Goal: Transaction & Acquisition: Purchase product/service

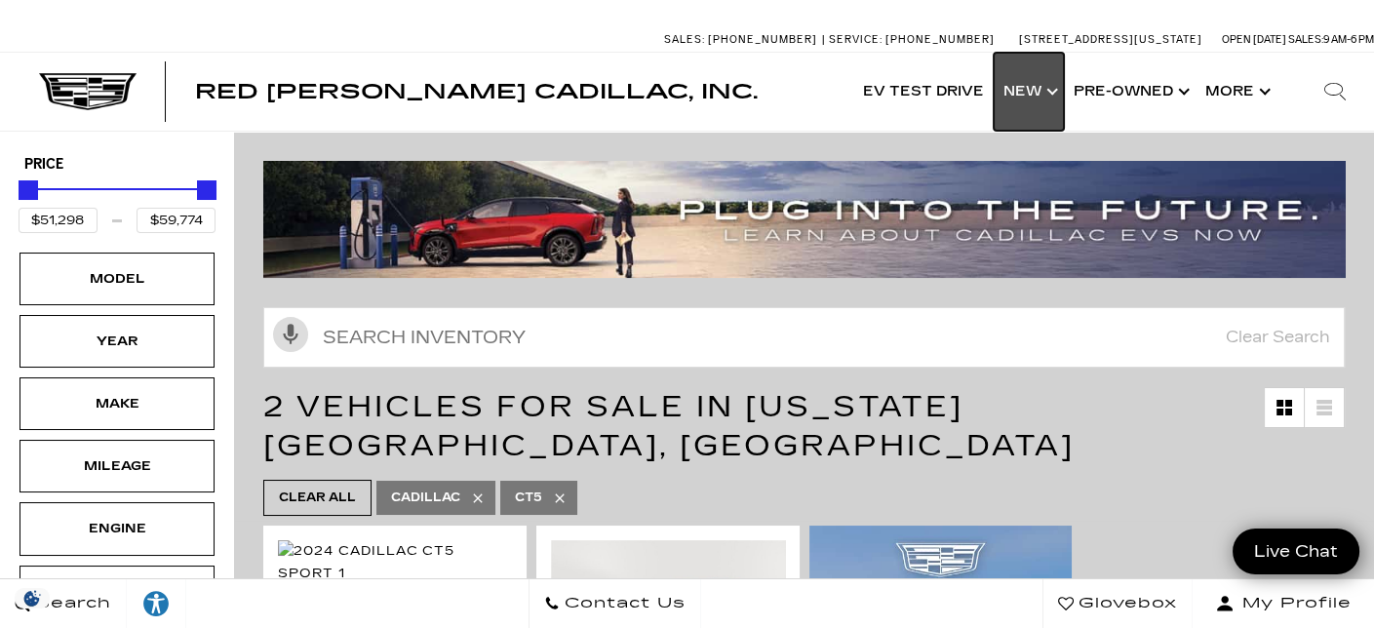
click at [1055, 93] on link "Show New" at bounding box center [1029, 92] width 70 height 78
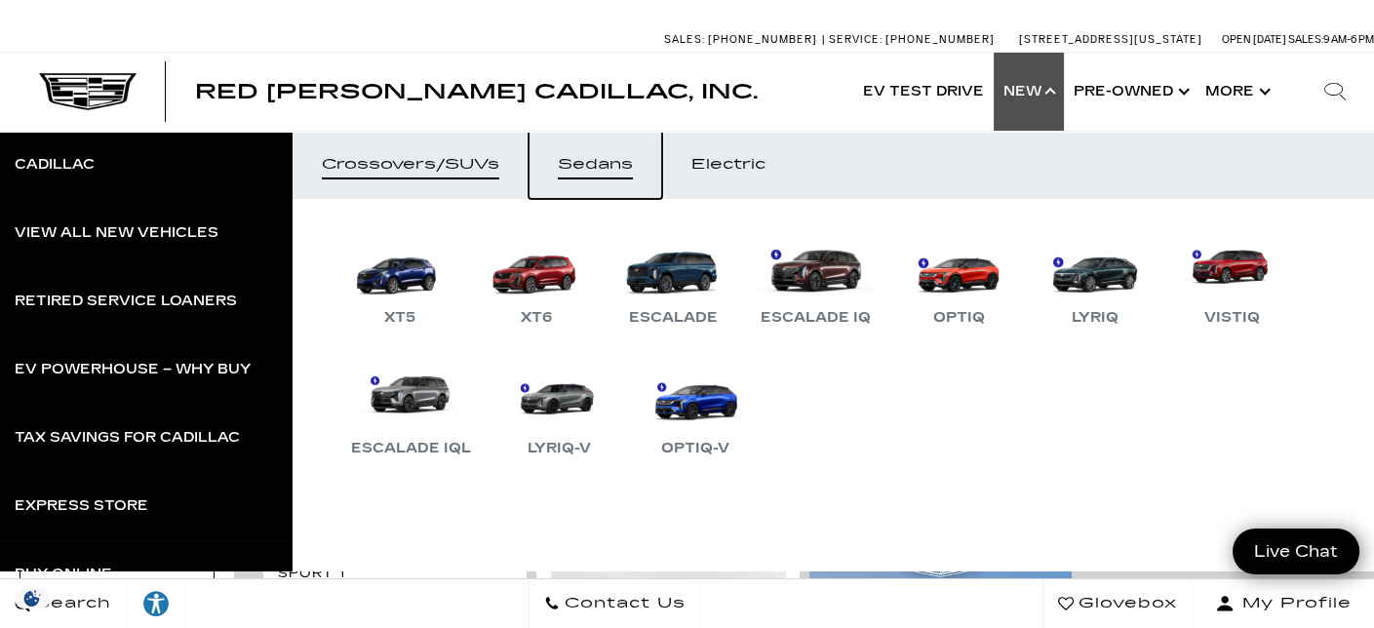
click at [616, 158] on div "Sedans" at bounding box center [595, 165] width 75 height 14
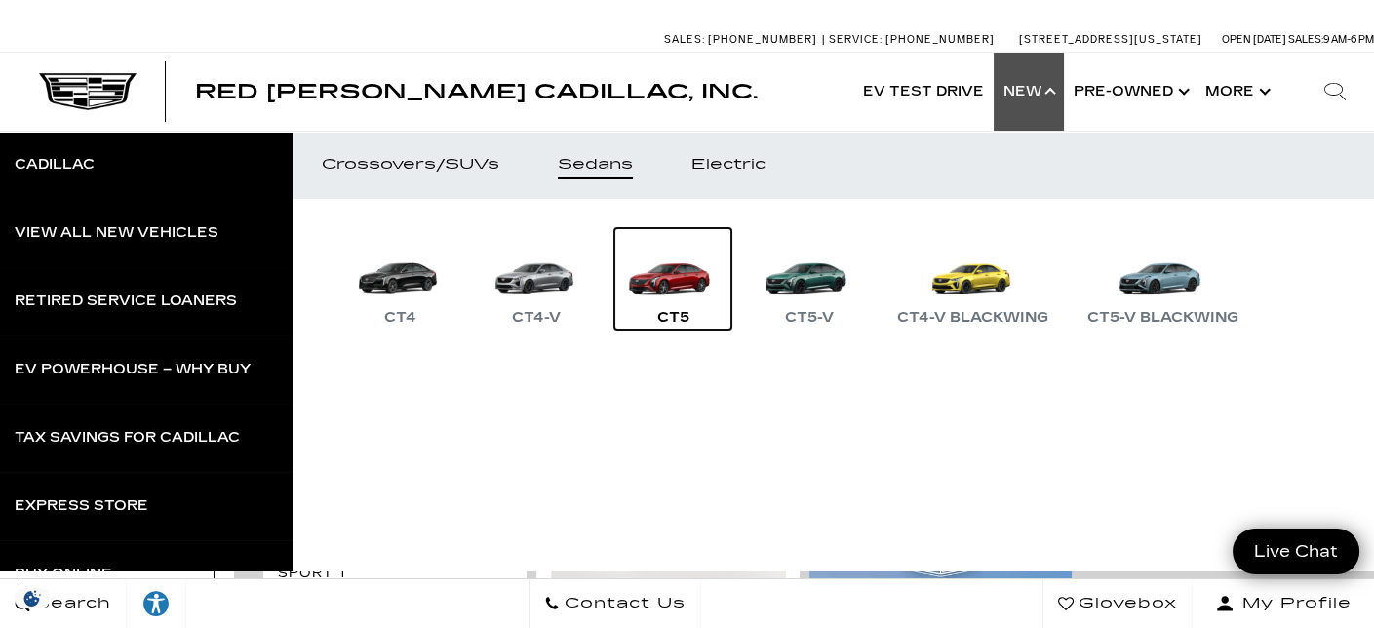
click at [666, 275] on link "CT5" at bounding box center [672, 278] width 117 height 101
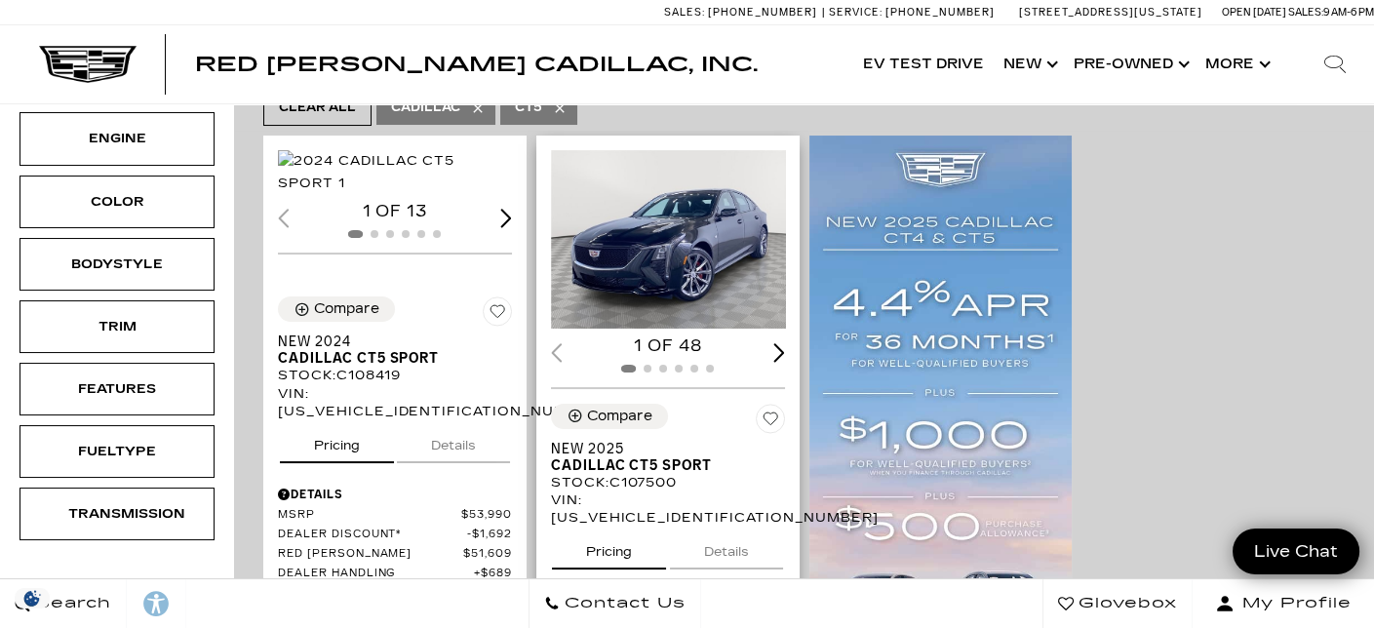
click at [684, 213] on img "1 / 2" at bounding box center [669, 238] width 237 height 177
